Goal: Task Accomplishment & Management: Manage account settings

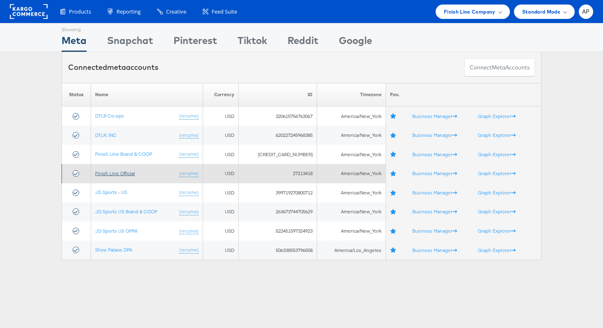
click at [116, 173] on link "Finish Line Official" at bounding box center [115, 173] width 40 height 6
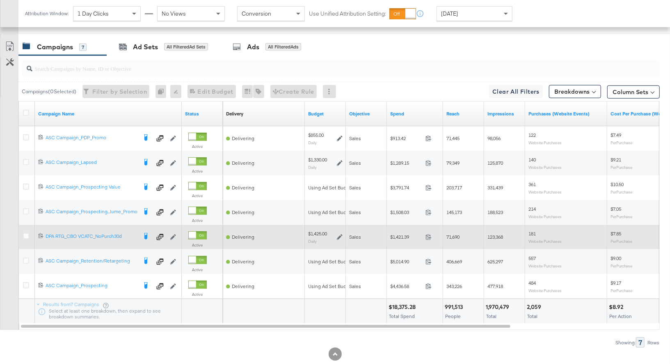
scroll to position [356, 0]
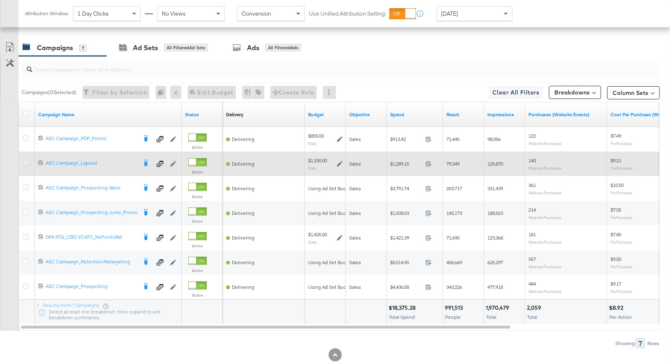
click at [25, 161] on icon at bounding box center [26, 163] width 6 height 6
click at [0, 0] on input "checkbox" at bounding box center [0, 0] width 0 height 0
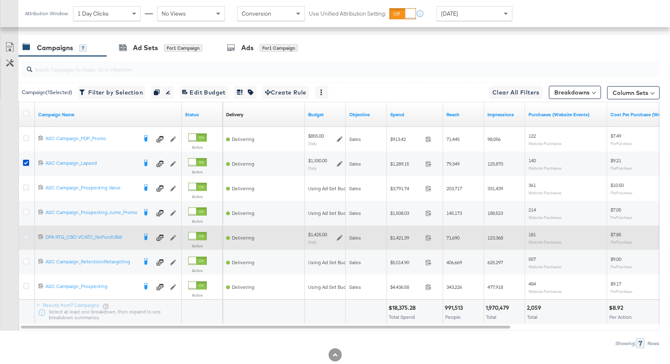
click at [25, 234] on icon at bounding box center [26, 237] width 6 height 6
click at [0, 0] on input "checkbox" at bounding box center [0, 0] width 0 height 0
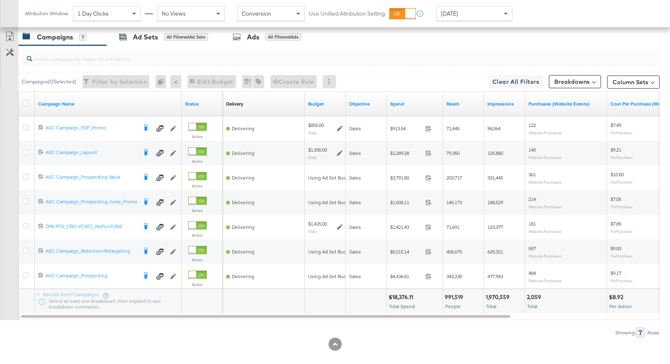
scroll to position [374, 0]
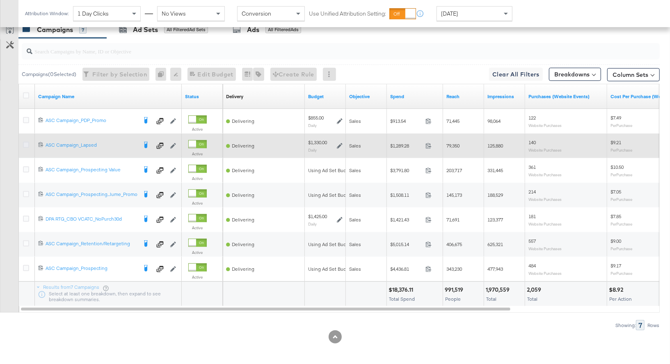
click at [26, 144] on icon at bounding box center [26, 145] width 6 height 6
click at [0, 0] on input "checkbox" at bounding box center [0, 0] width 0 height 0
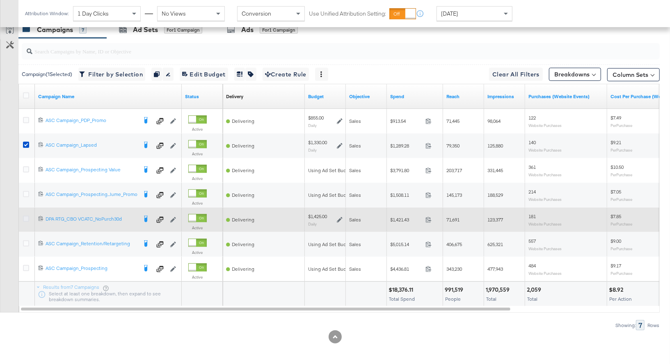
click at [28, 215] on icon at bounding box center [26, 218] width 6 height 6
click at [0, 0] on input "checkbox" at bounding box center [0, 0] width 0 height 0
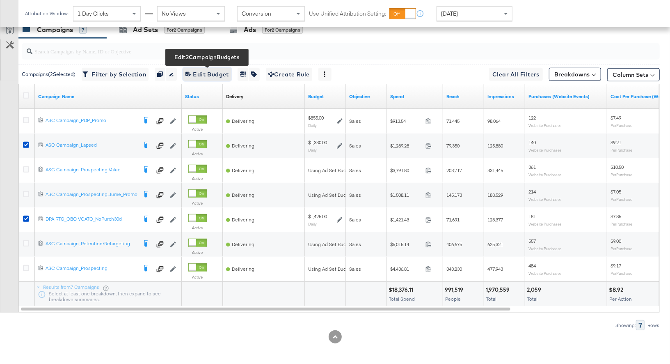
click at [213, 75] on span "Edit 2 Campaign Budgets Edit Budget" at bounding box center [208, 74] width 44 height 10
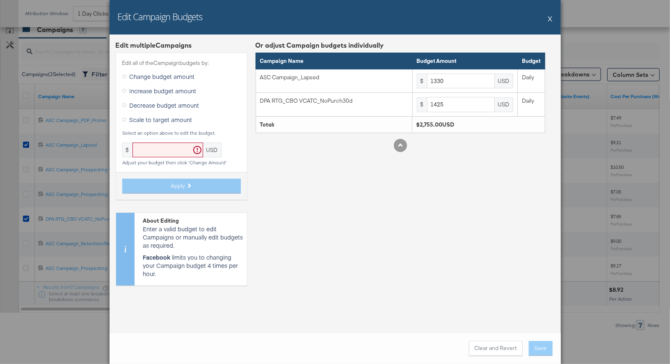
click at [126, 89] on label "Increase budget amount" at bounding box center [161, 91] width 78 height 12
click at [0, 0] on input "Increase budget amount" at bounding box center [0, 0] width 0 height 0
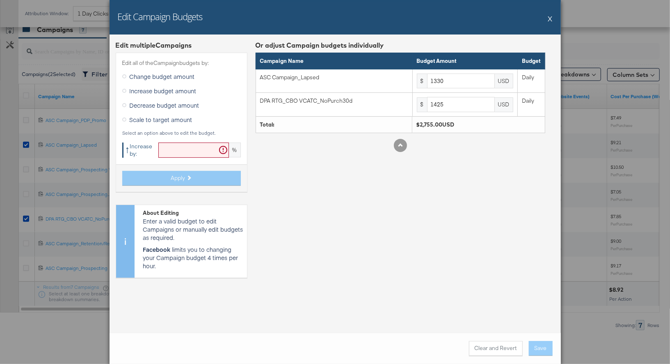
click at [184, 151] on input "text" at bounding box center [193, 149] width 71 height 15
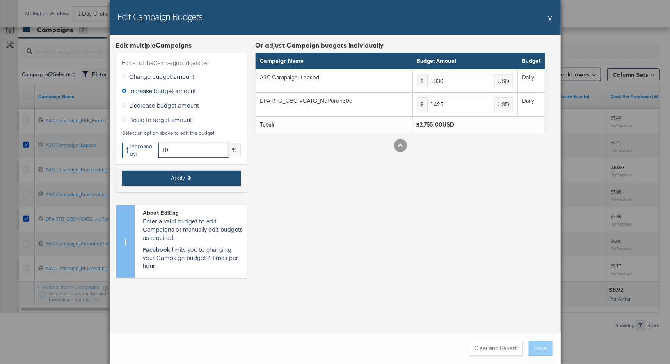
type input "10"
click at [197, 174] on button "Apply" at bounding box center [181, 178] width 119 height 15
type input "1463"
type input "1567.5"
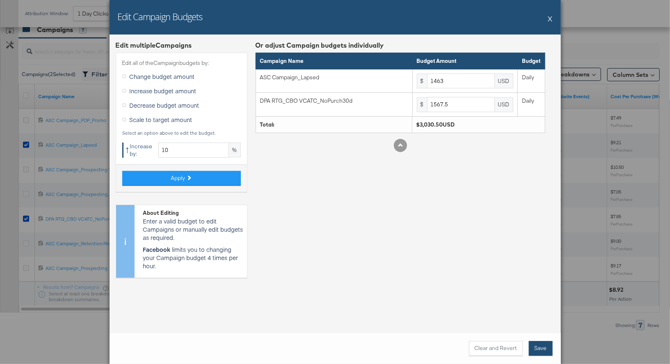
click at [545, 348] on button "Save" at bounding box center [541, 348] width 24 height 15
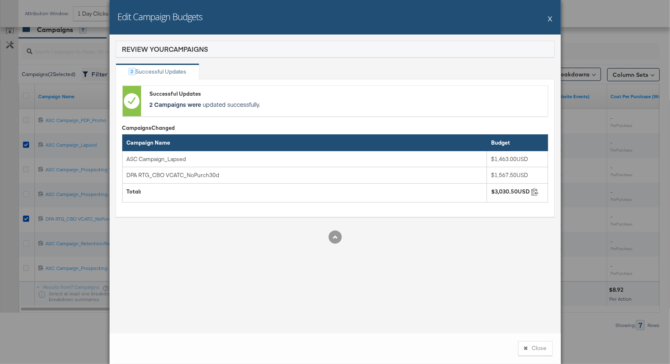
click at [551, 17] on button "X" at bounding box center [550, 18] width 5 height 16
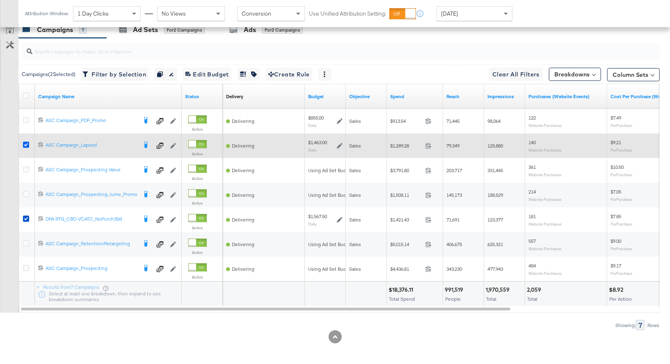
click at [26, 144] on icon at bounding box center [26, 145] width 6 height 6
click at [0, 0] on input "checkbox" at bounding box center [0, 0] width 0 height 0
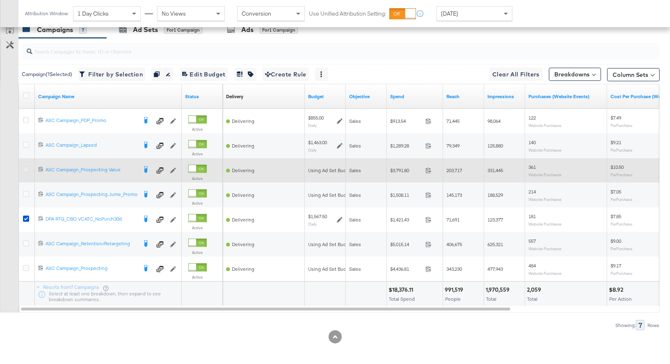
click at [26, 166] on icon at bounding box center [26, 169] width 6 height 6
click at [0, 0] on input "checkbox" at bounding box center [0, 0] width 0 height 0
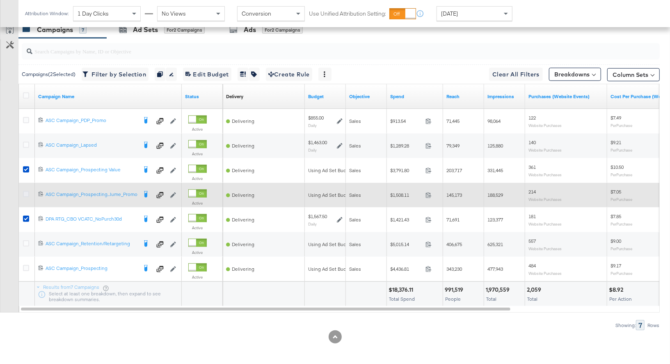
click at [26, 191] on icon at bounding box center [26, 194] width 6 height 6
click at [0, 0] on input "checkbox" at bounding box center [0, 0] width 0 height 0
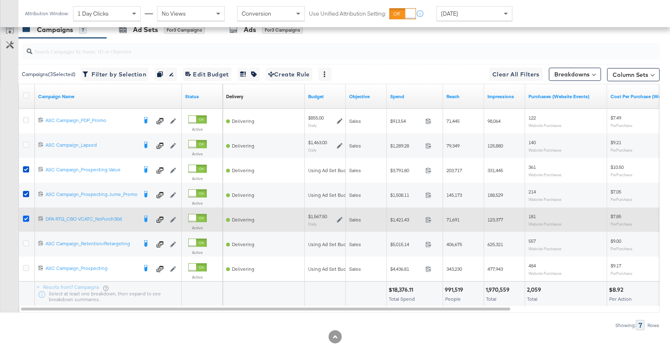
click at [27, 218] on icon at bounding box center [26, 218] width 6 height 6
click at [0, 0] on input "checkbox" at bounding box center [0, 0] width 0 height 0
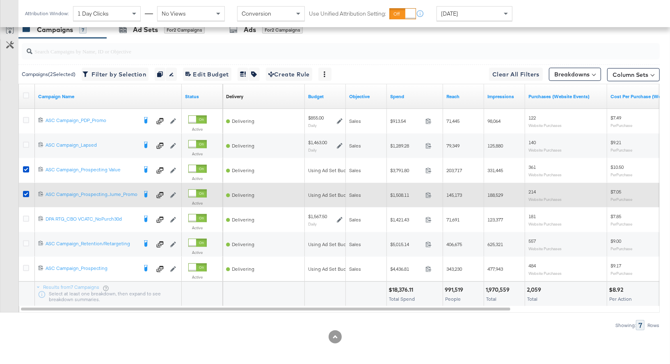
scroll to position [368, 0]
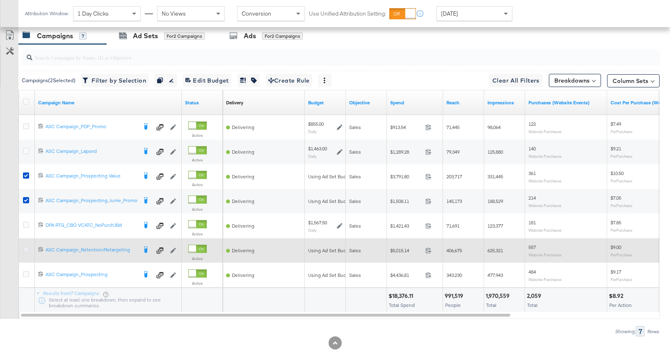
click at [26, 246] on icon at bounding box center [26, 249] width 6 height 6
click at [0, 0] on input "checkbox" at bounding box center [0, 0] width 0 height 0
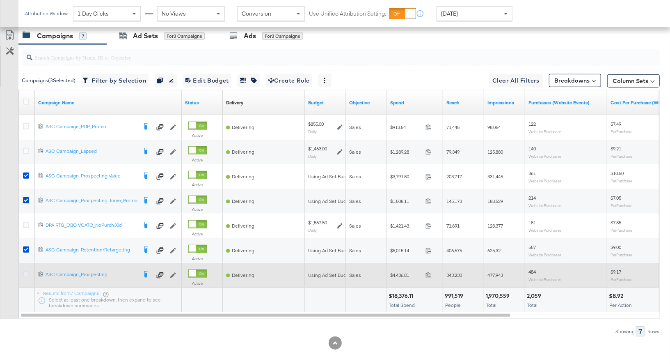
click at [26, 271] on icon at bounding box center [26, 274] width 6 height 6
click at [0, 0] on input "checkbox" at bounding box center [0, 0] width 0 height 0
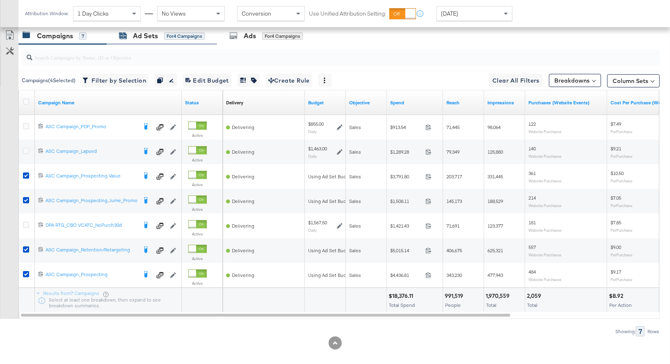
click at [151, 38] on div "Ad Sets" at bounding box center [145, 35] width 25 height 9
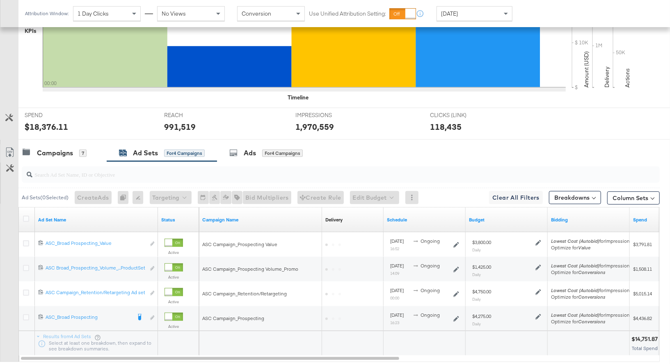
scroll to position [300, 0]
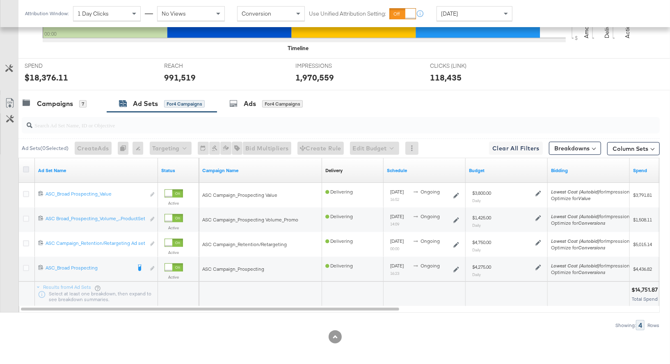
click at [26, 167] on icon at bounding box center [26, 169] width 6 height 6
click at [0, 0] on input "checkbox" at bounding box center [0, 0] width 0 height 0
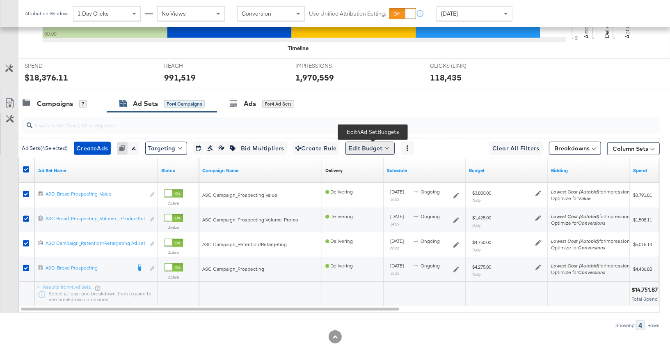
click at [369, 147] on button "Edit Budget" at bounding box center [370, 148] width 49 height 13
click at [372, 168] on span "Edit Ad Set Budget" at bounding box center [372, 169] width 47 height 11
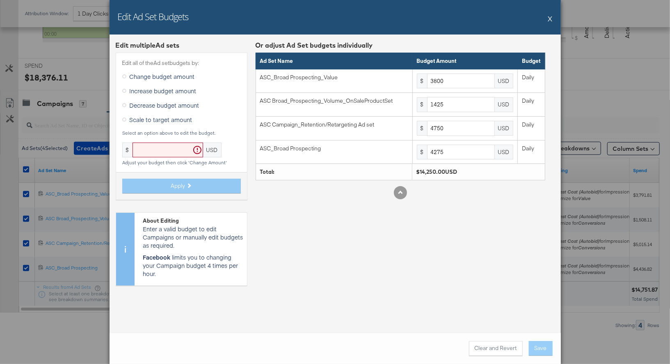
click at [125, 92] on icon at bounding box center [124, 91] width 4 height 4
click at [0, 0] on input "Increase budget amount" at bounding box center [0, 0] width 0 height 0
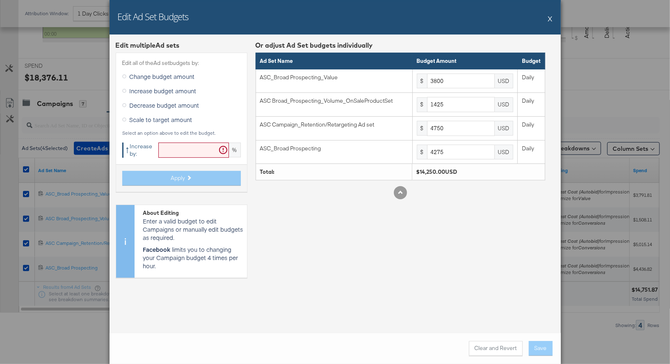
click at [170, 149] on input "text" at bounding box center [193, 149] width 71 height 15
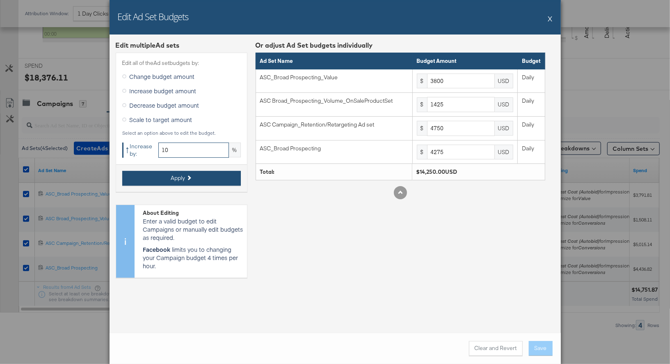
type input "10"
click at [184, 179] on span "Apply" at bounding box center [178, 178] width 14 height 8
type input "4180"
type input "1567.5"
type input "5225"
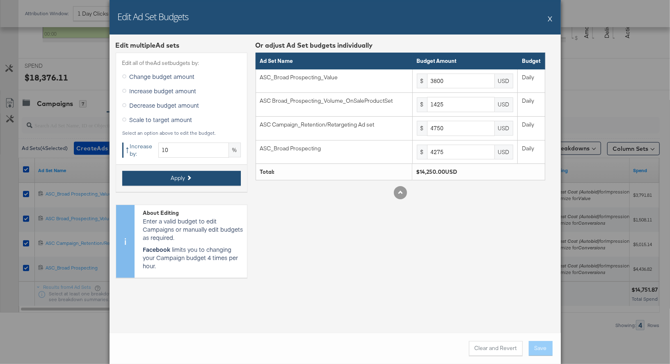
type input "4702.5"
click at [542, 347] on button "Save" at bounding box center [541, 348] width 24 height 15
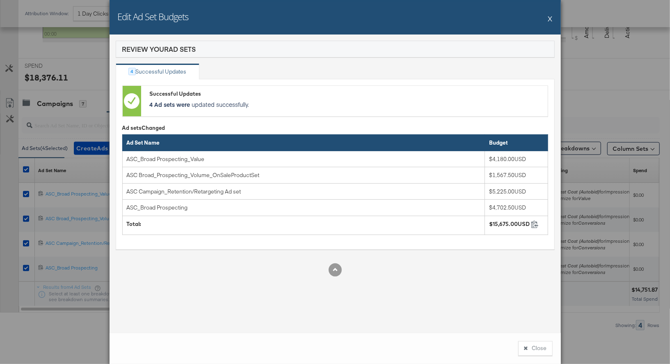
click at [550, 19] on button "X" at bounding box center [550, 18] width 5 height 16
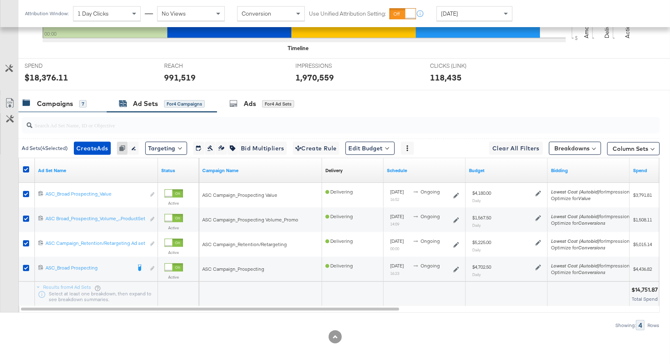
click at [63, 101] on div "Campaigns" at bounding box center [55, 103] width 36 height 9
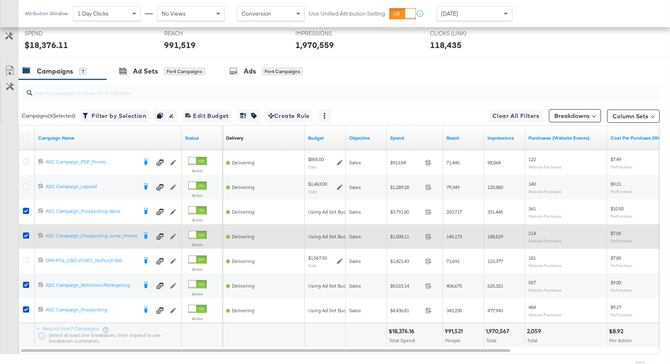
scroll to position [335, 0]
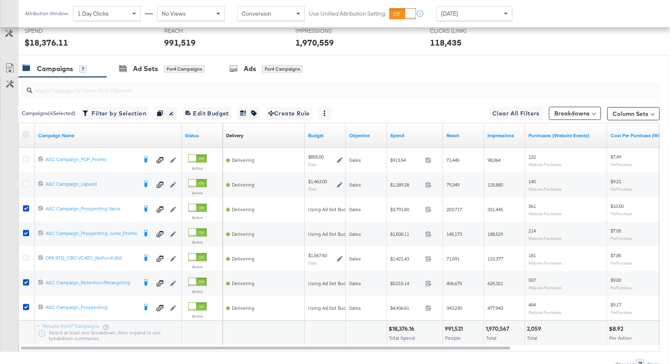
click at [27, 132] on icon at bounding box center [26, 134] width 6 height 6
click at [0, 0] on input "checkbox" at bounding box center [0, 0] width 0 height 0
click at [27, 132] on icon at bounding box center [26, 134] width 6 height 6
click at [0, 0] on input "checkbox" at bounding box center [0, 0] width 0 height 0
